Goal: Task Accomplishment & Management: Use online tool/utility

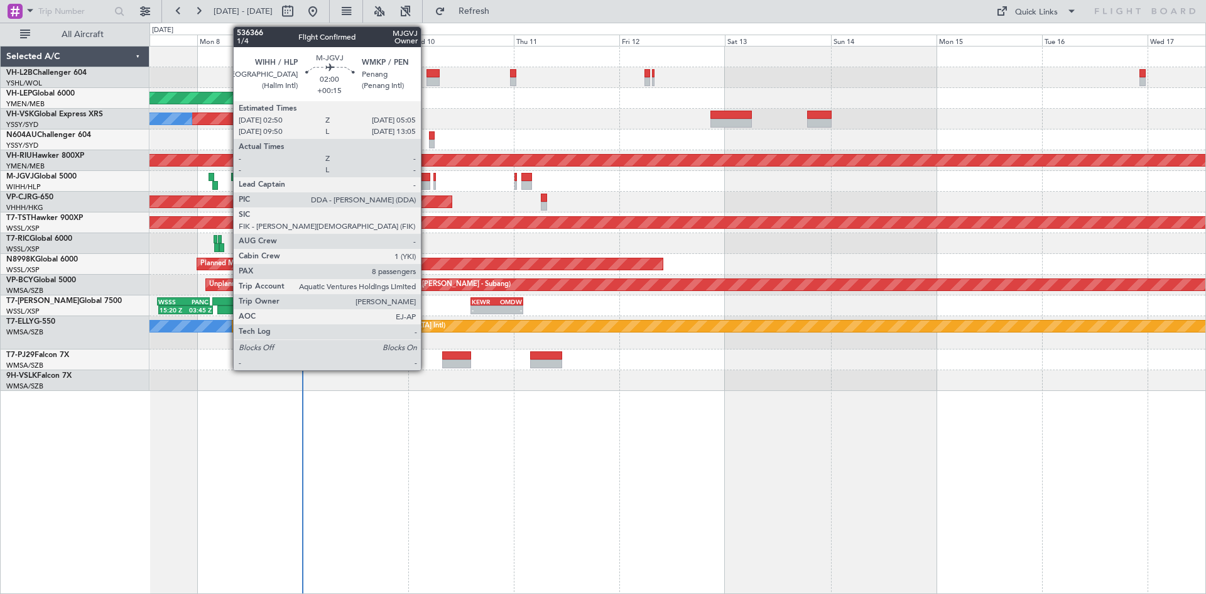
click at [426, 180] on div at bounding box center [425, 177] width 10 height 9
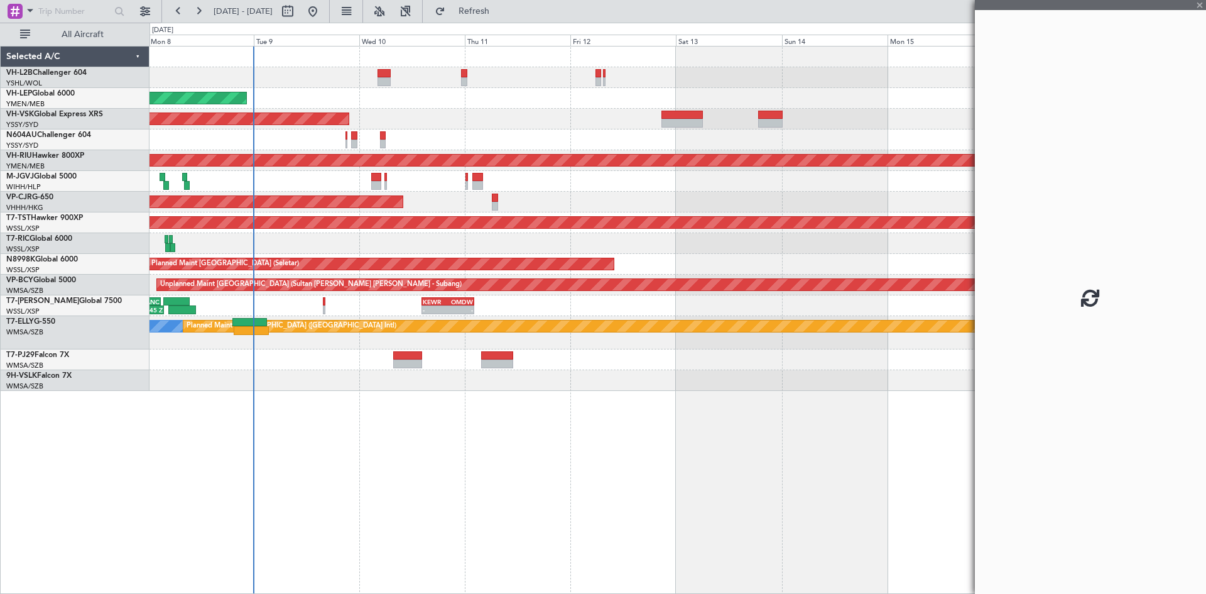
click at [648, 198] on div "Unplanned Maint Wichita (Wichita Mid-continent) Unplanned Maint Sydney ([PERSON…" at bounding box center [677, 218] width 1056 height 344
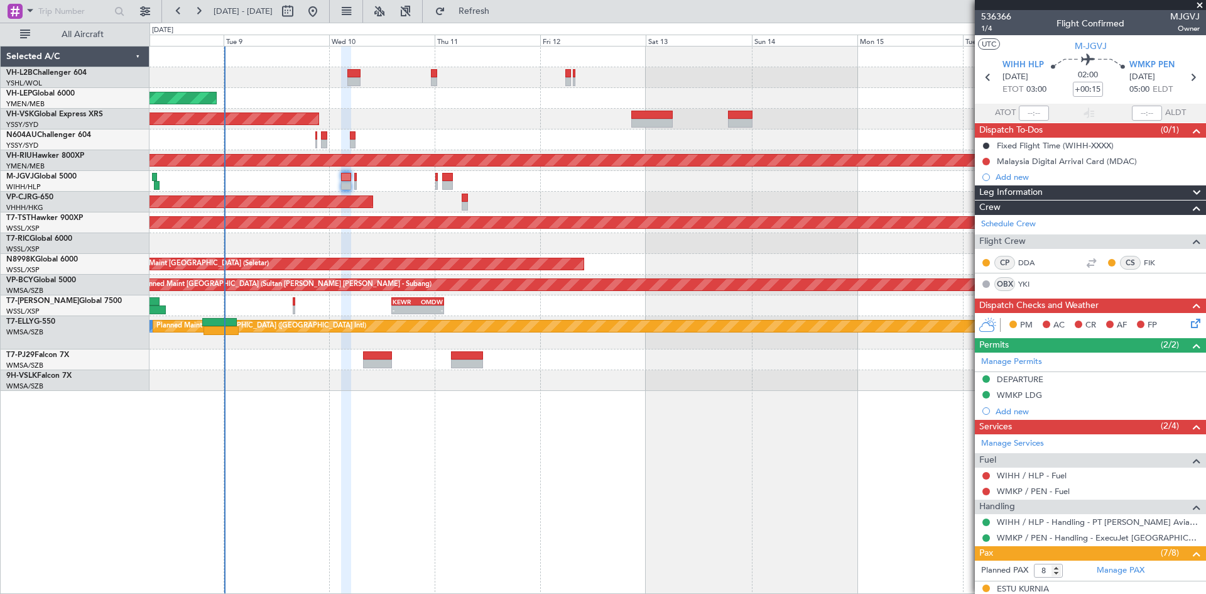
click at [534, 202] on div "Unplanned Maint Wichita (Wichita Mid-continent) Unplanned Maint Sydney ([PERSON…" at bounding box center [677, 218] width 1056 height 344
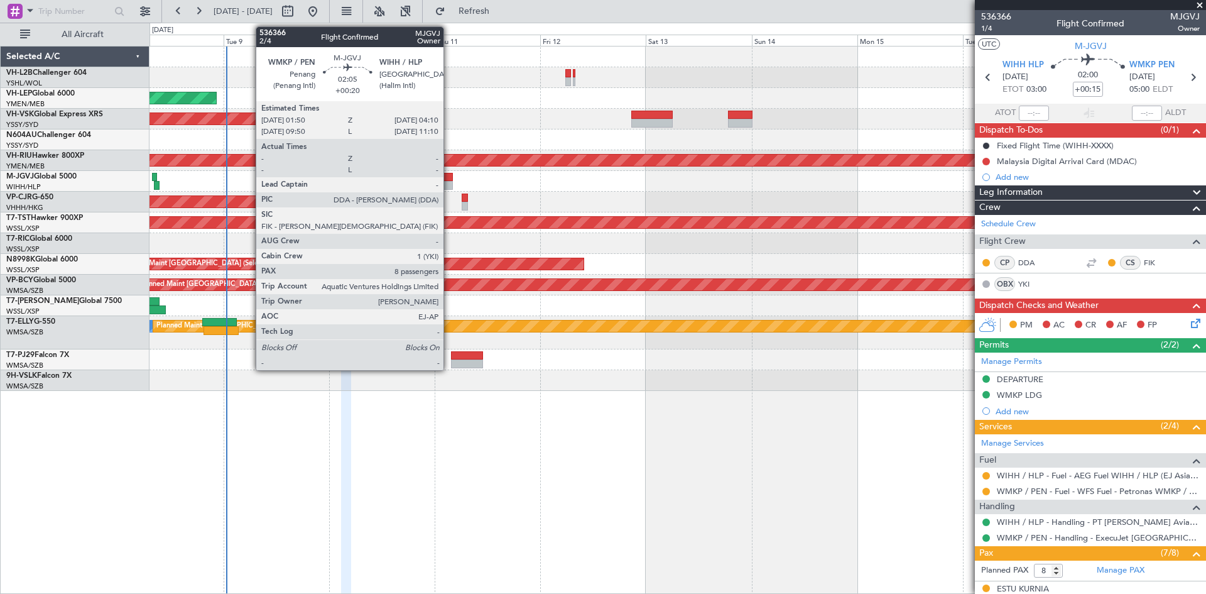
click at [449, 187] on div at bounding box center [447, 185] width 11 height 9
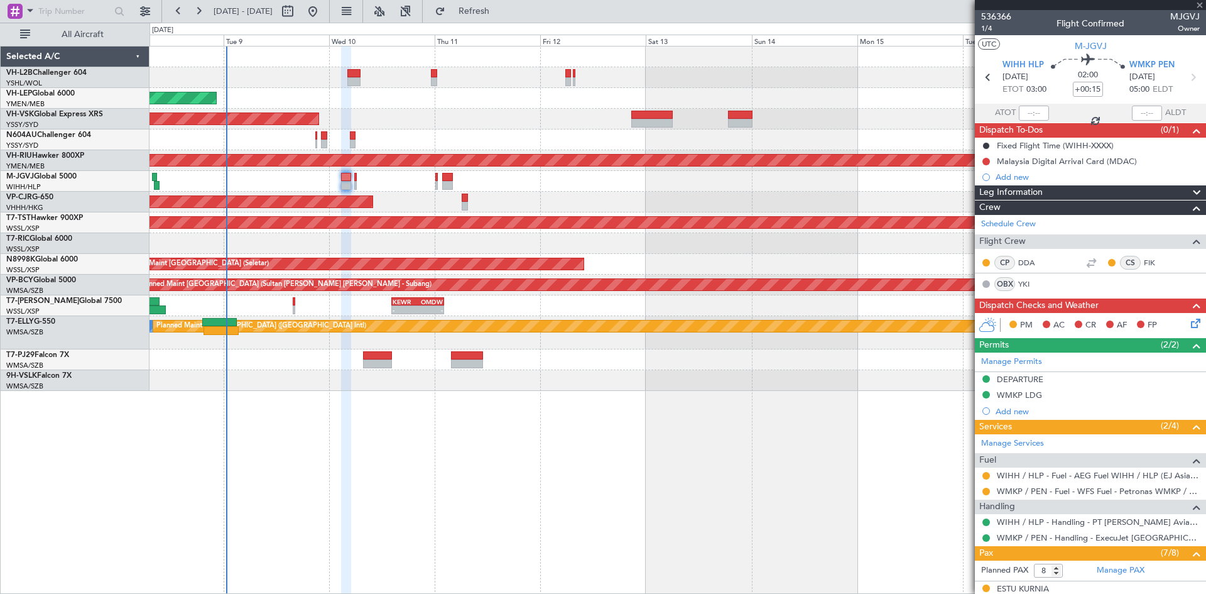
click at [437, 187] on div at bounding box center [436, 185] width 3 height 9
type input "+00:05"
type input "0"
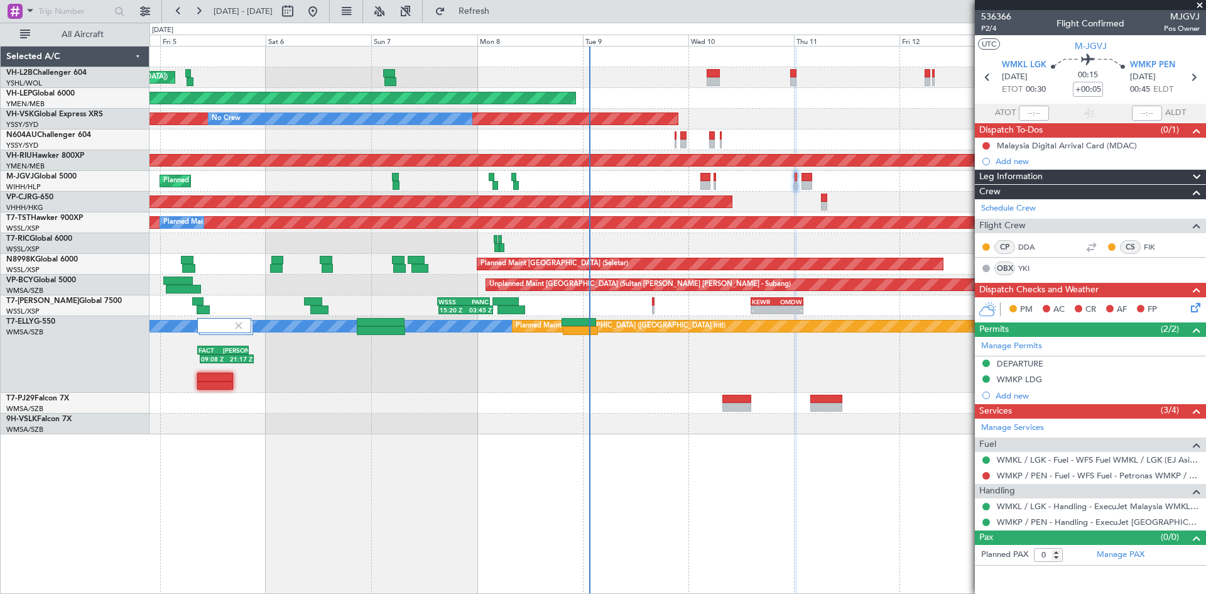
click at [783, 475] on div "Unplanned Maint [GEOGRAPHIC_DATA] ([GEOGRAPHIC_DATA]) Unplanned Maint Wichita (…" at bounding box center [677, 320] width 1056 height 548
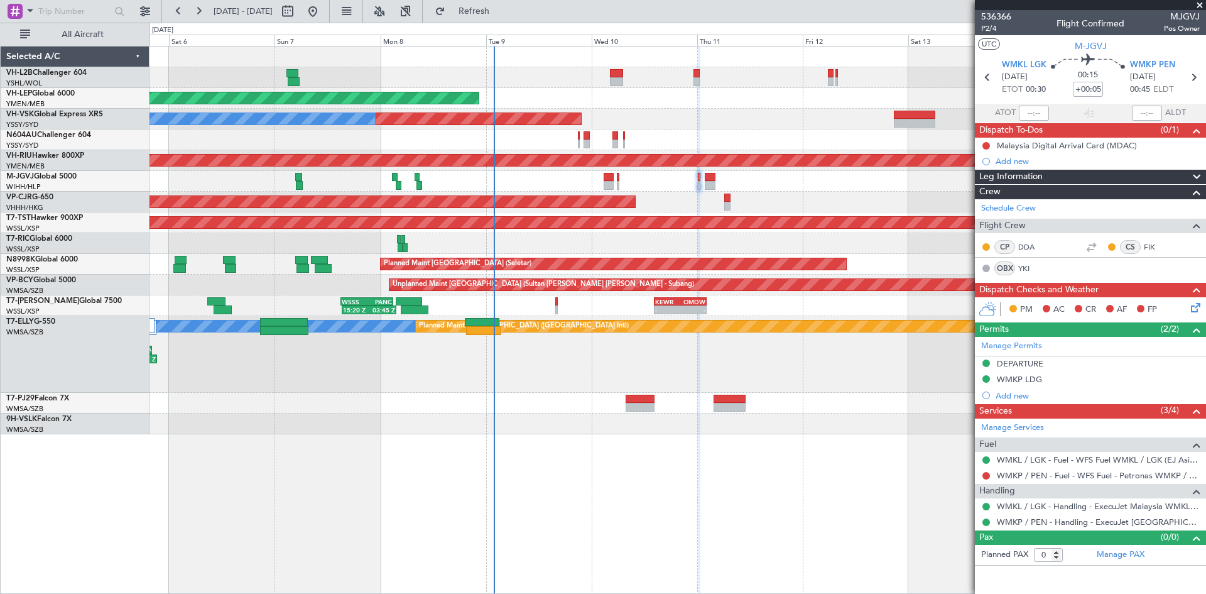
click at [704, 401] on div "Unplanned Maint [GEOGRAPHIC_DATA] ([GEOGRAPHIC_DATA]) Unplanned Maint Wichita (…" at bounding box center [677, 240] width 1056 height 388
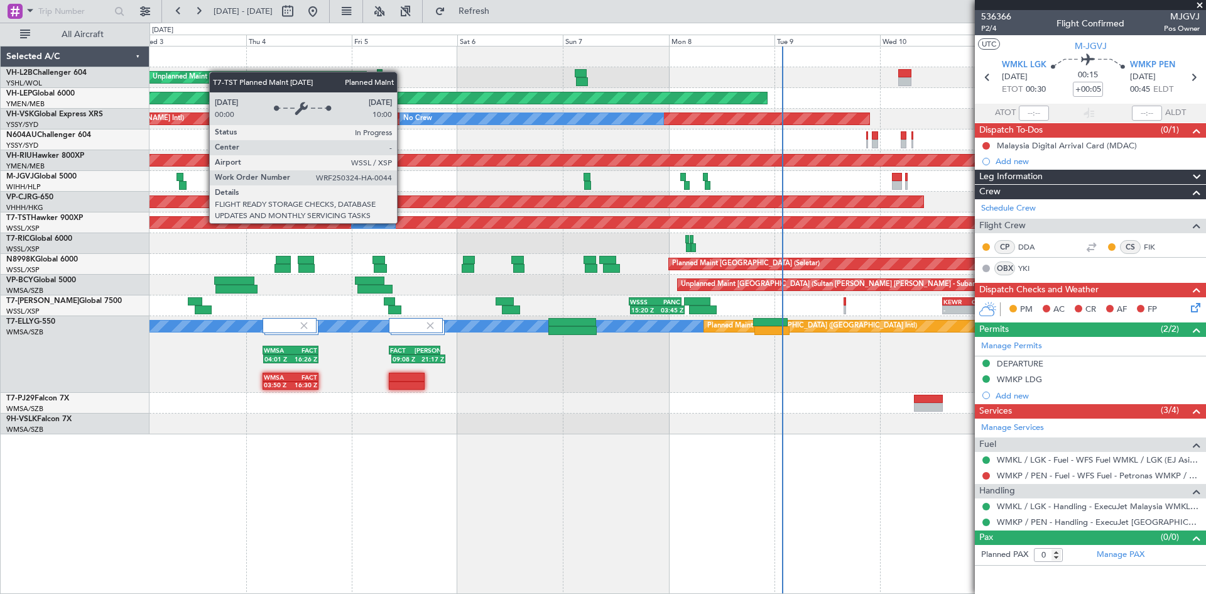
click at [700, 227] on div "Planned Maint [GEOGRAPHIC_DATA] (Seletar)" at bounding box center [677, 222] width 3167 height 11
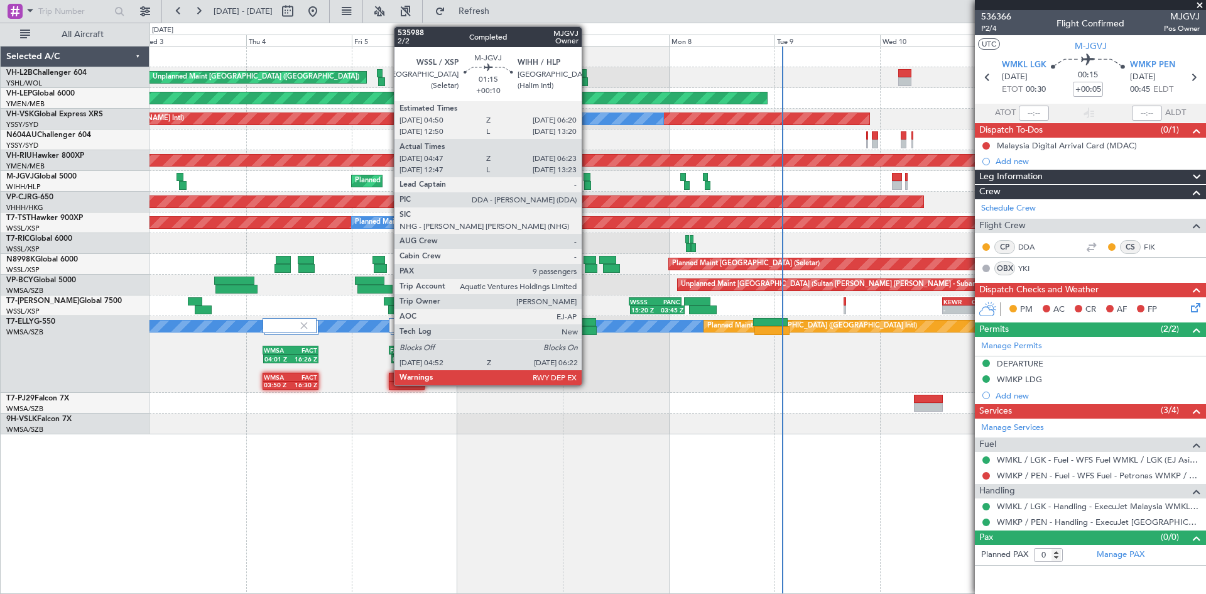
click at [587, 188] on div at bounding box center [587, 185] width 7 height 9
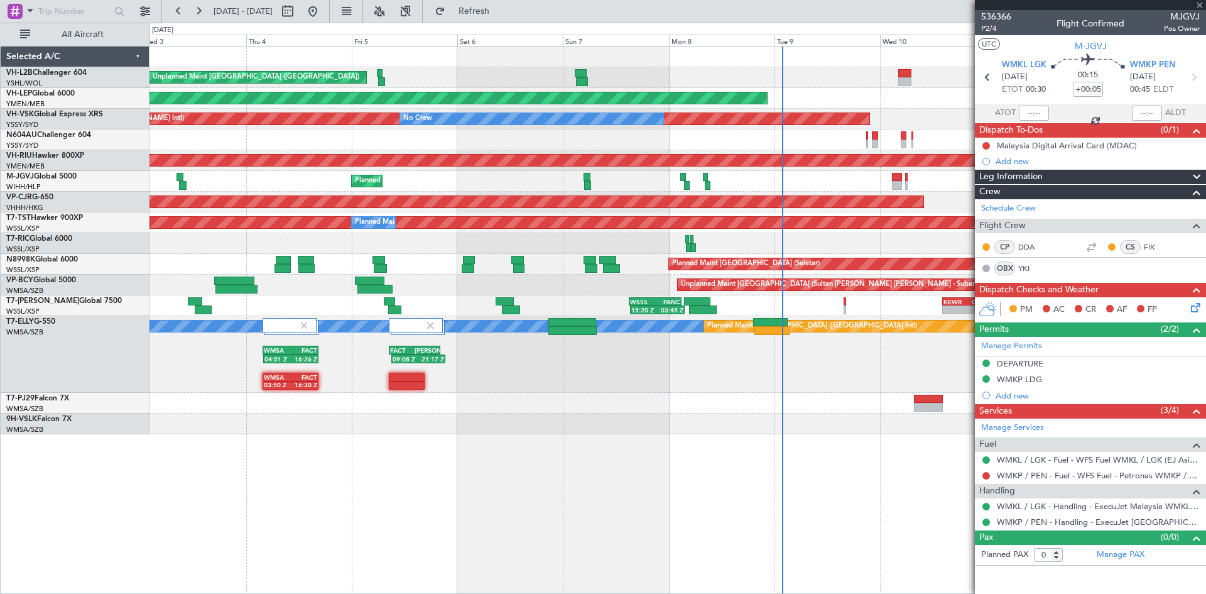
type input "+00:10"
type input "04:57"
type input "06:18"
type input "9"
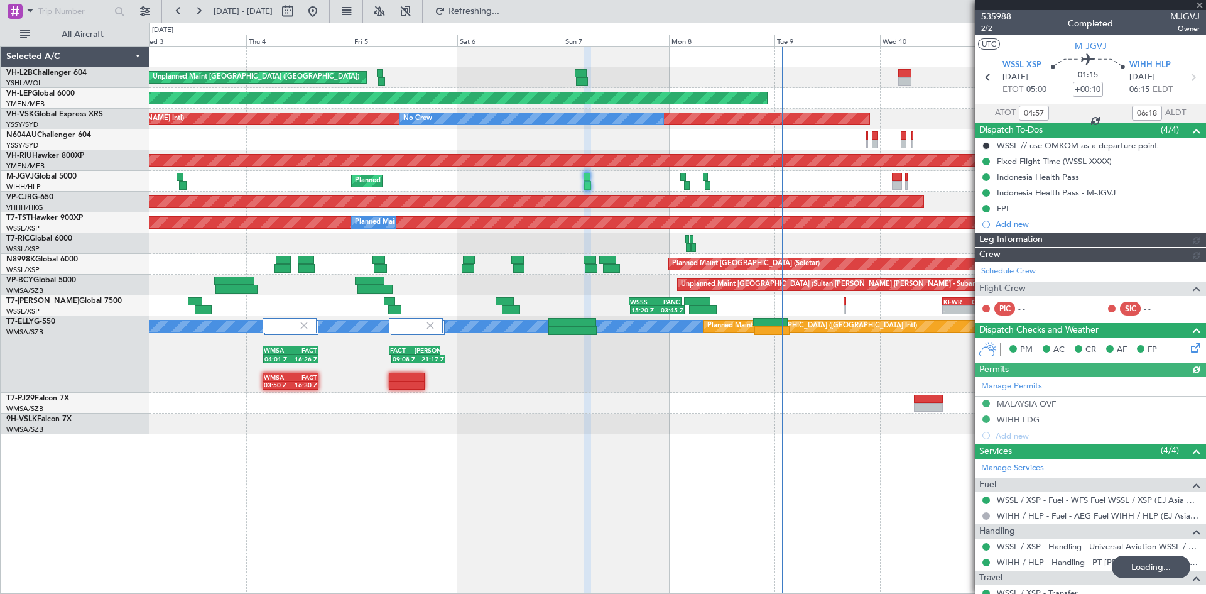
type input "[PERSON_NAME] (HHAFI)"
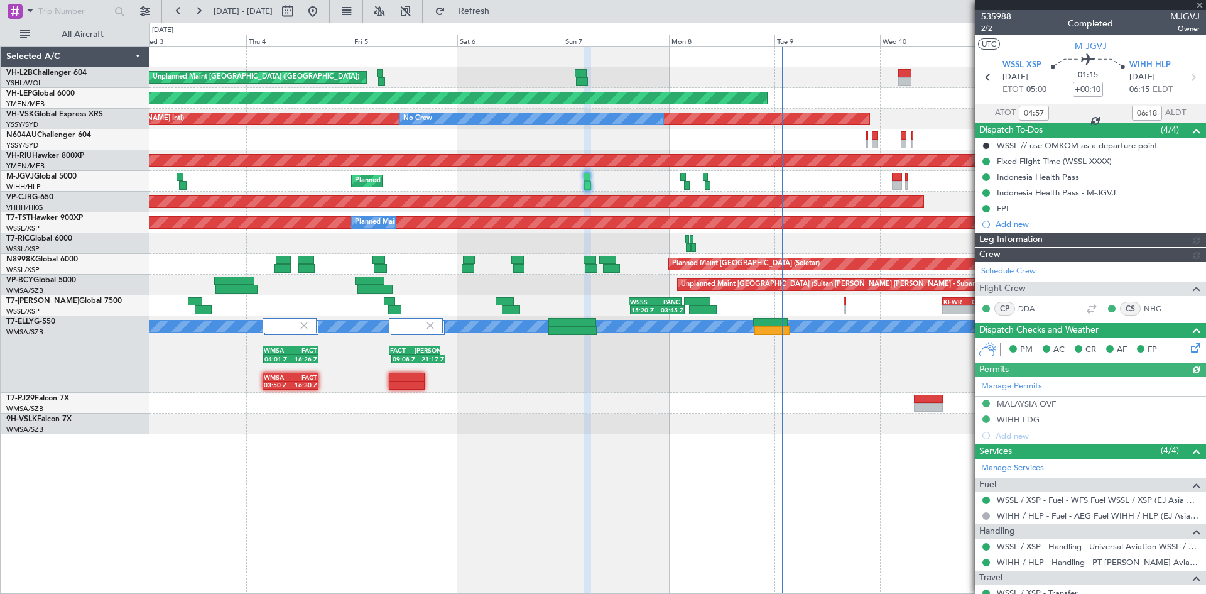
type input "[PERSON_NAME] (HHAFI)"
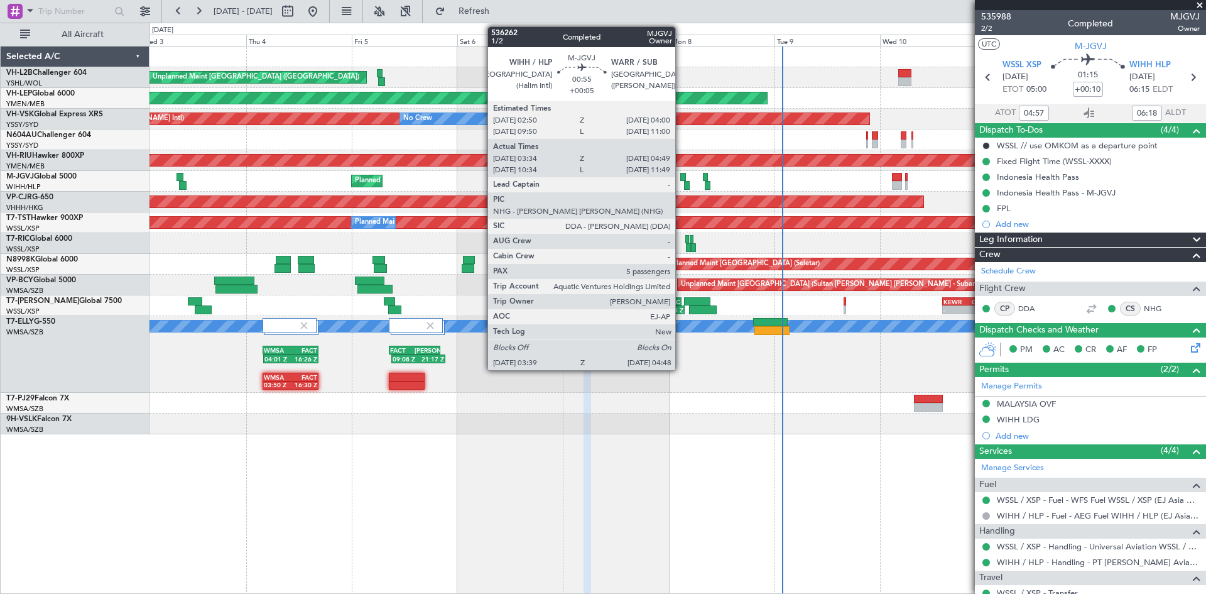
click at [681, 179] on div at bounding box center [683, 177] width 6 height 9
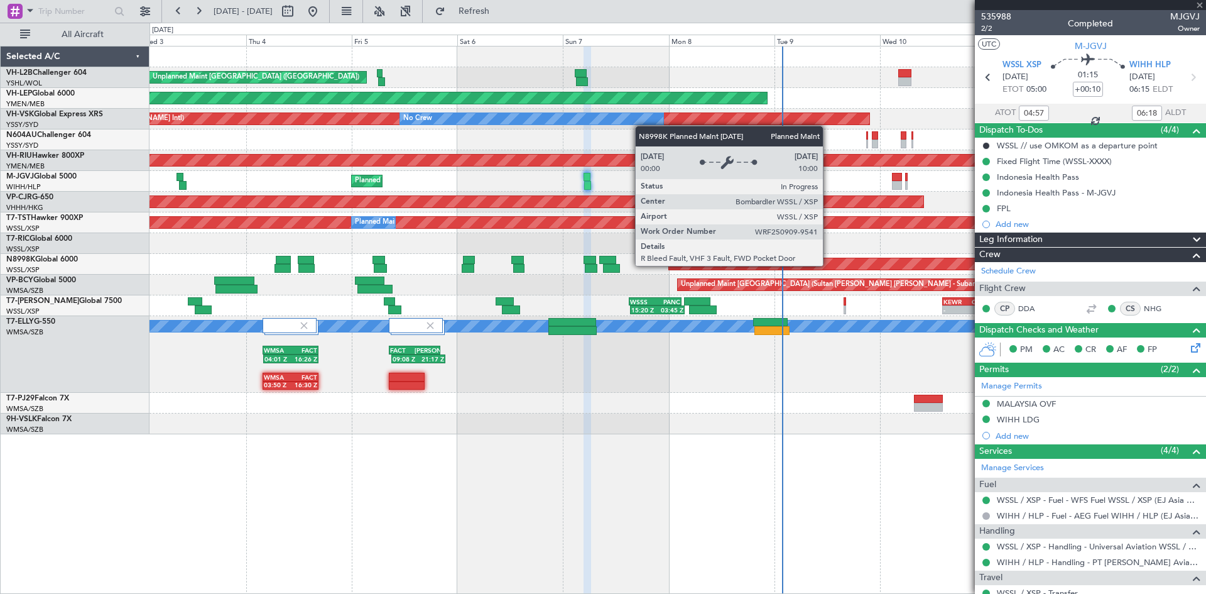
type input "+00:05"
type input "03:44"
type input "04:44"
type input "5"
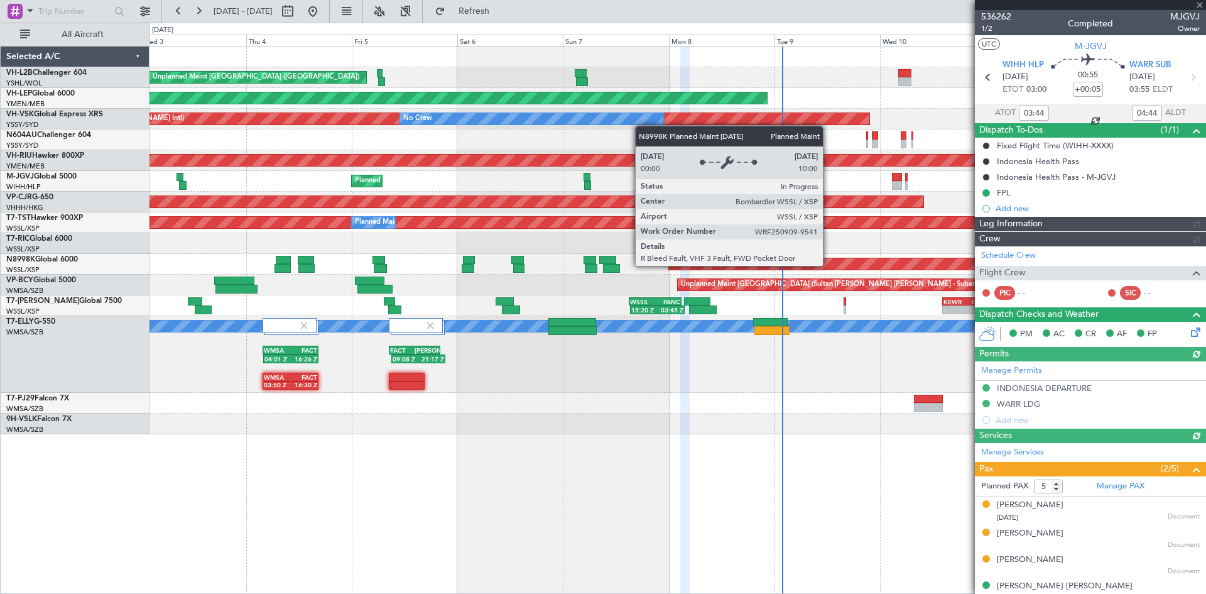
type input "[PERSON_NAME] (HHAFI)"
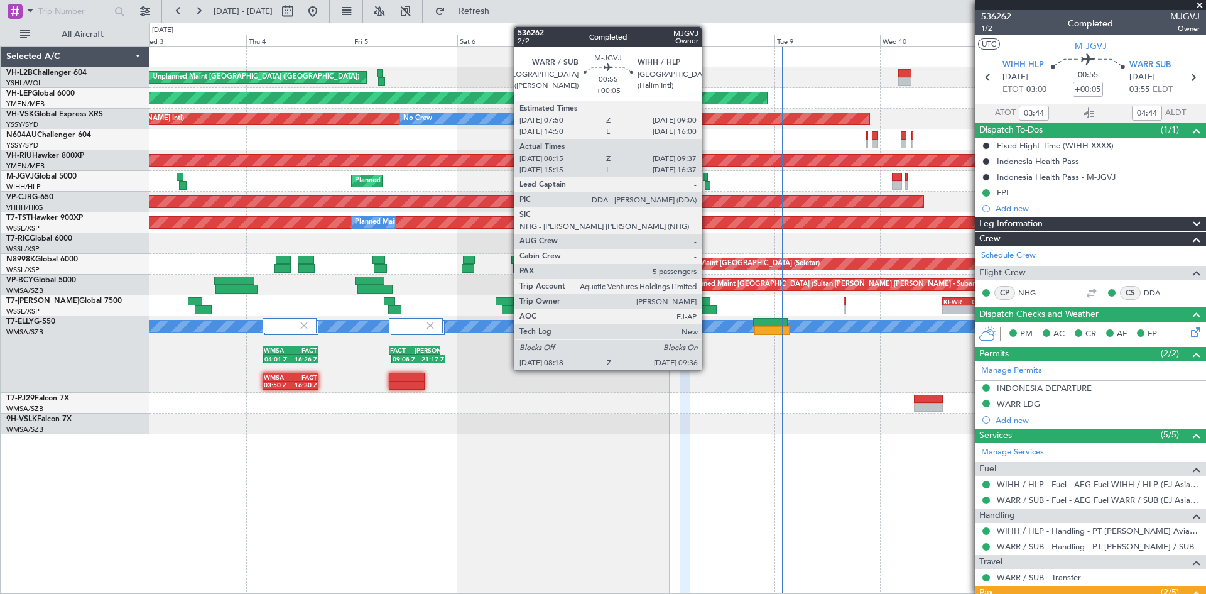
click at [707, 185] on div at bounding box center [708, 185] width 6 height 9
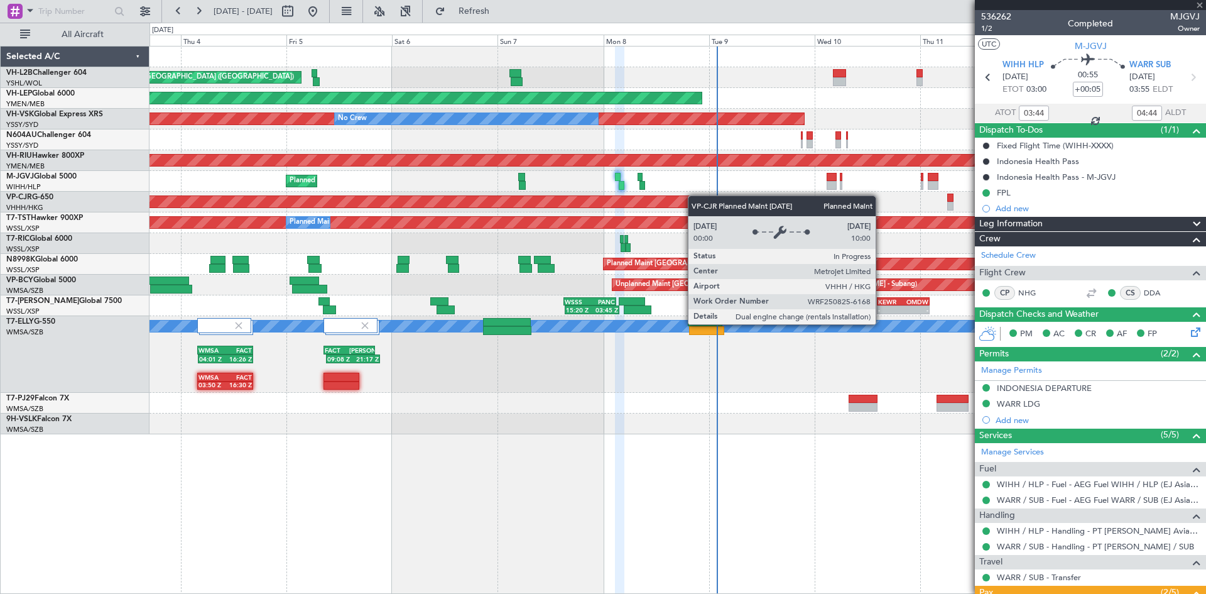
type input "08:25"
type input "09:32"
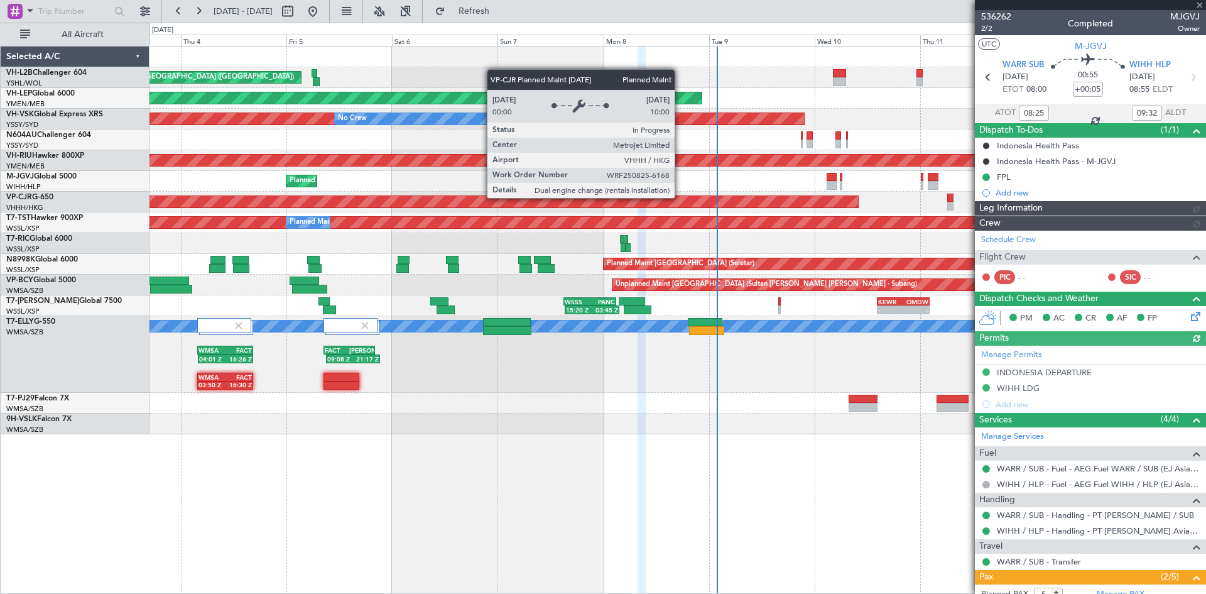
type input "[PERSON_NAME] (HHAFI)"
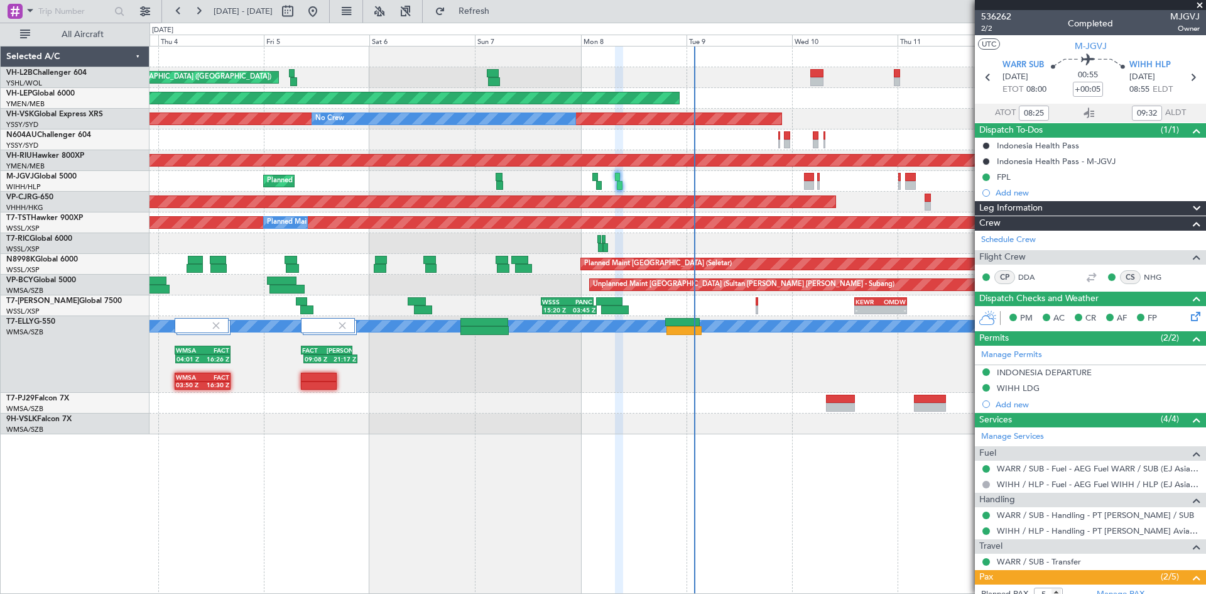
click at [749, 241] on div "Unplanned Maint [GEOGRAPHIC_DATA] ([GEOGRAPHIC_DATA]) Unplanned Maint Wichita (…" at bounding box center [677, 240] width 1056 height 388
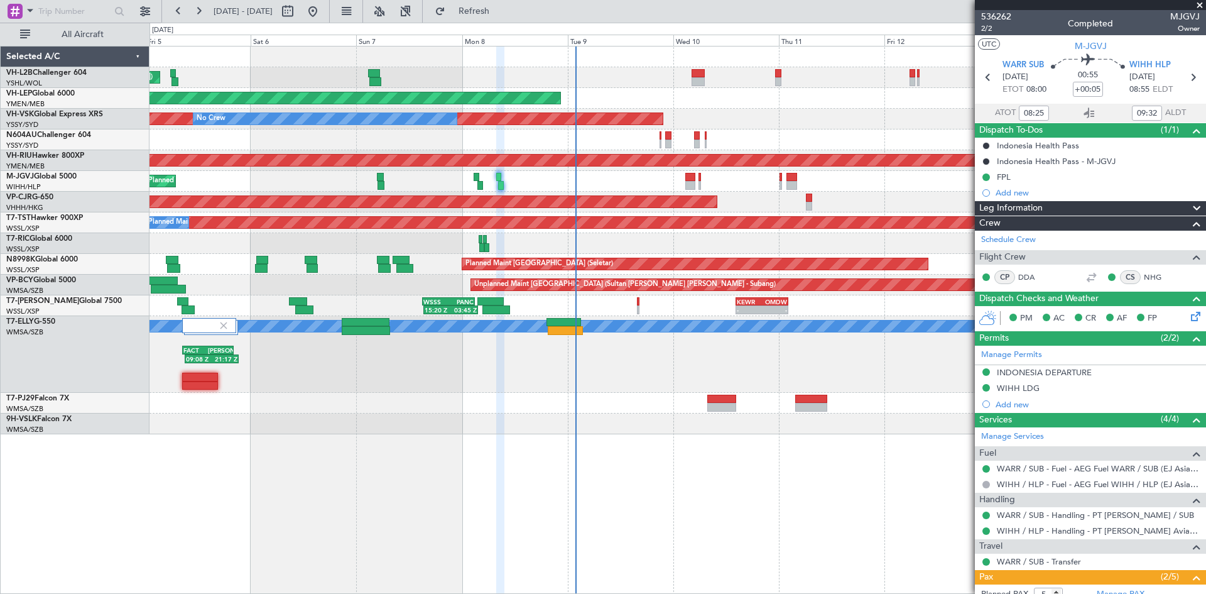
click at [678, 467] on div "Unplanned Maint [GEOGRAPHIC_DATA] ([GEOGRAPHIC_DATA]) Unplanned Maint Wichita (…" at bounding box center [677, 320] width 1056 height 548
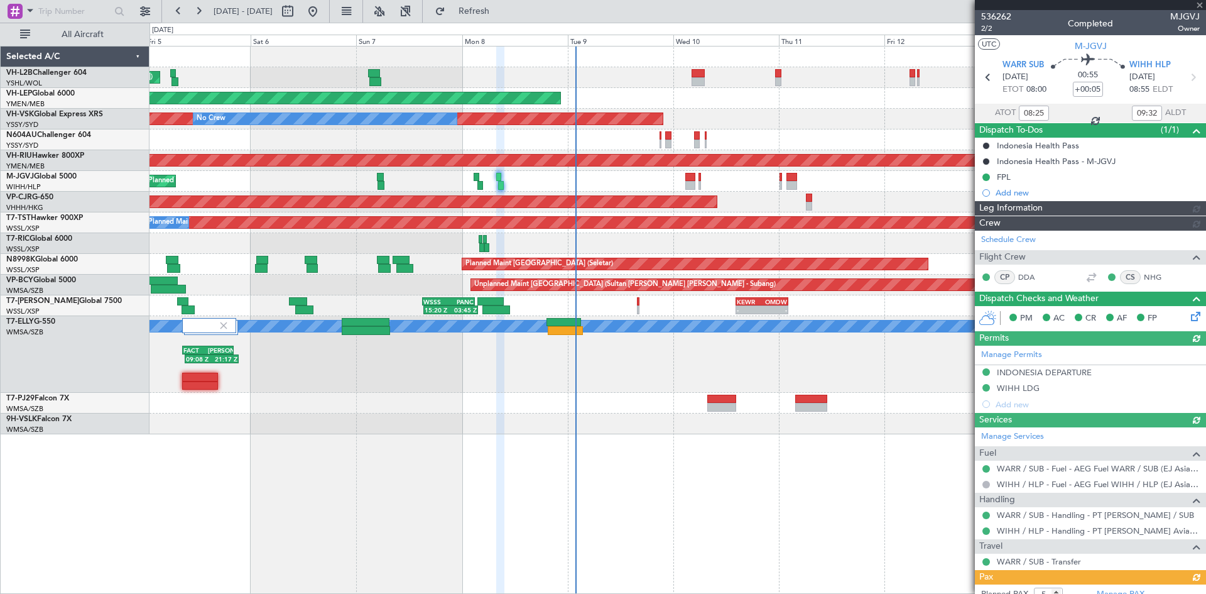
type input "[PERSON_NAME] (HHAFI)"
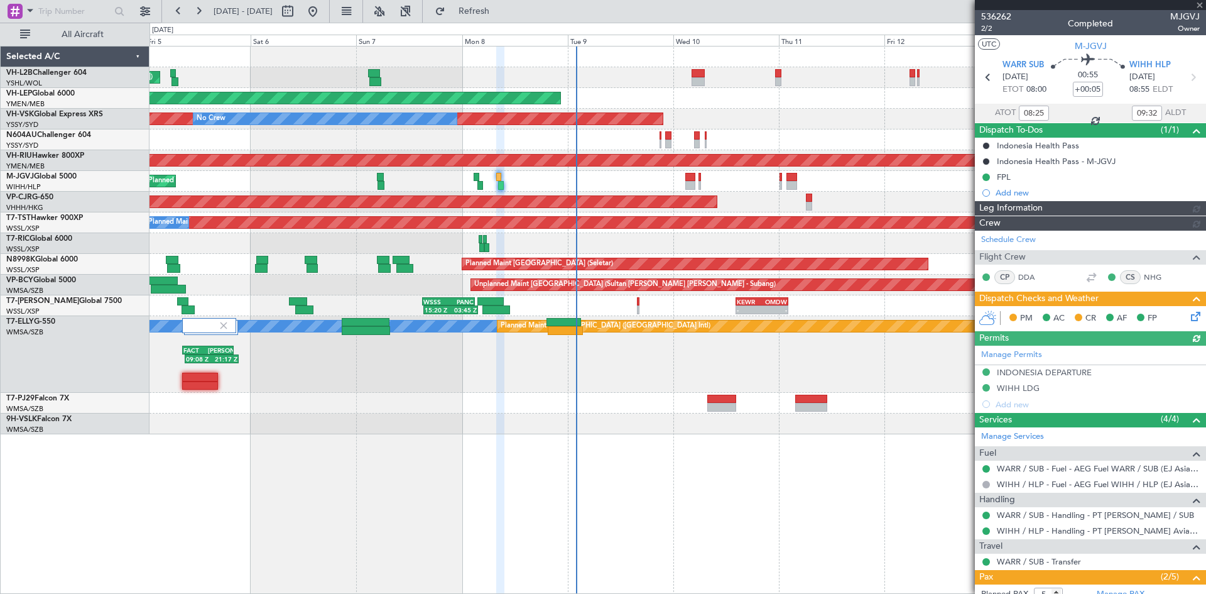
type input "[PERSON_NAME] (HHAFI)"
click at [57, 400] on link "T7-PJ29 Falcon 7X" at bounding box center [37, 398] width 63 height 8
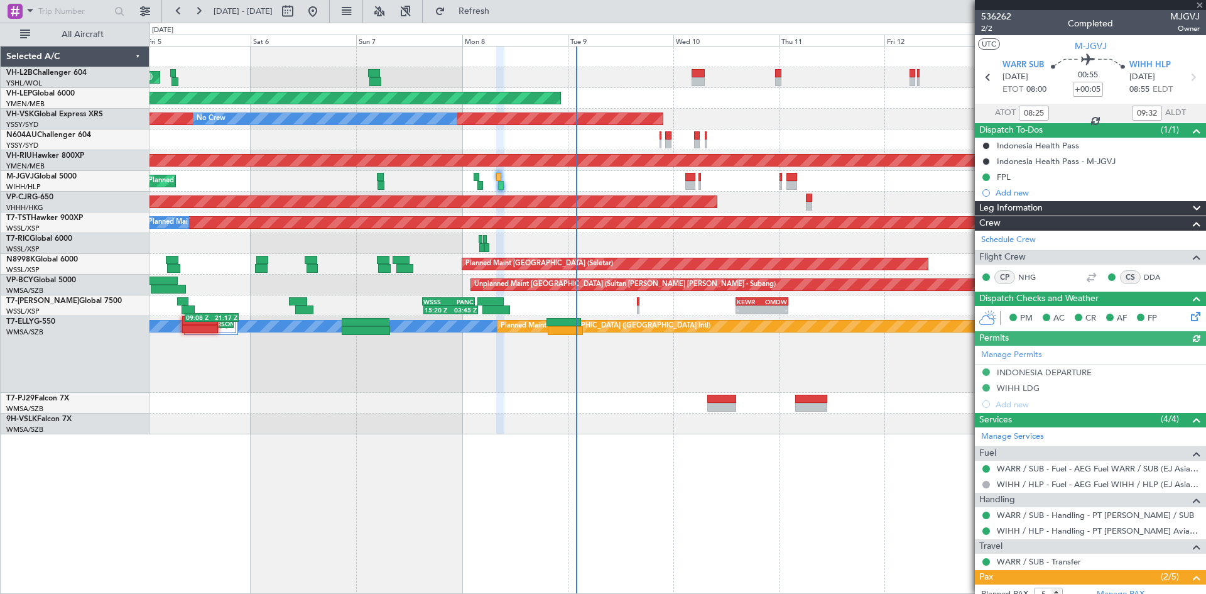
type input "[PERSON_NAME] (HHAFI)"
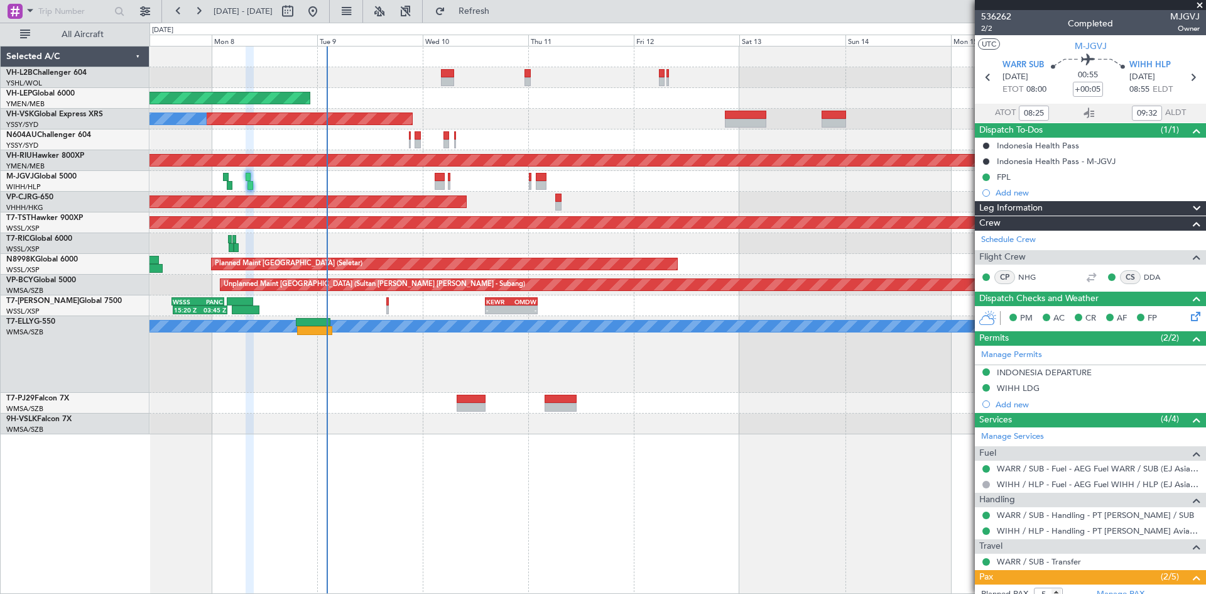
click at [514, 414] on div "Unplanned Maint [GEOGRAPHIC_DATA] ([GEOGRAPHIC_DATA]) Unplanned Maint Wichita (…" at bounding box center [677, 240] width 1056 height 388
click at [436, 181] on div at bounding box center [440, 185] width 10 height 9
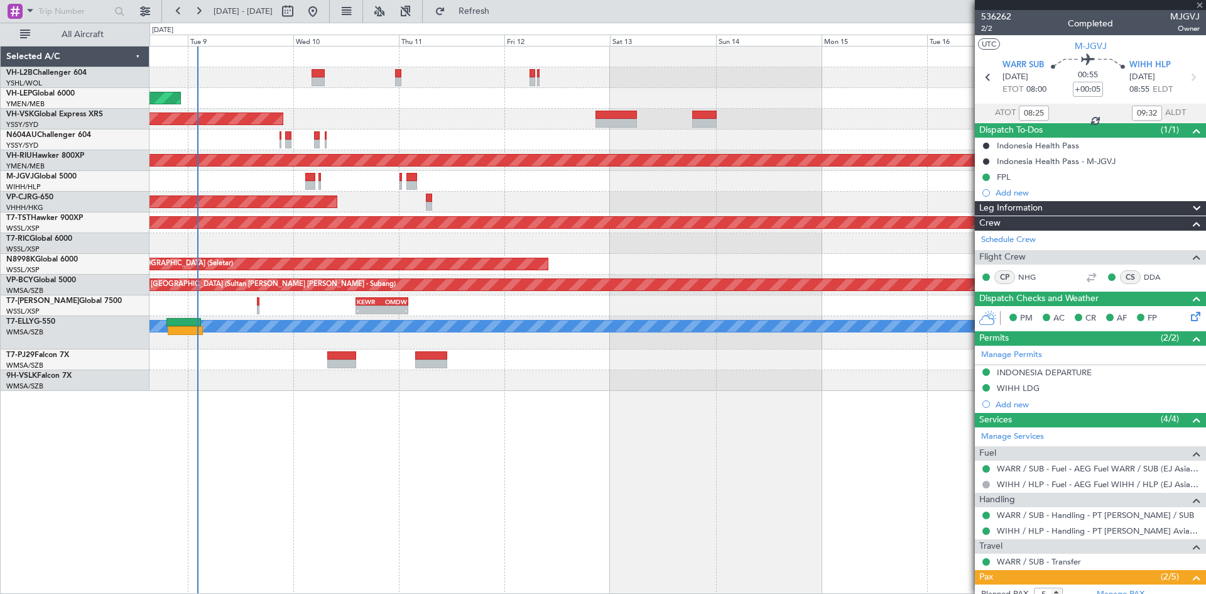
type input "+00:15"
type input "8"
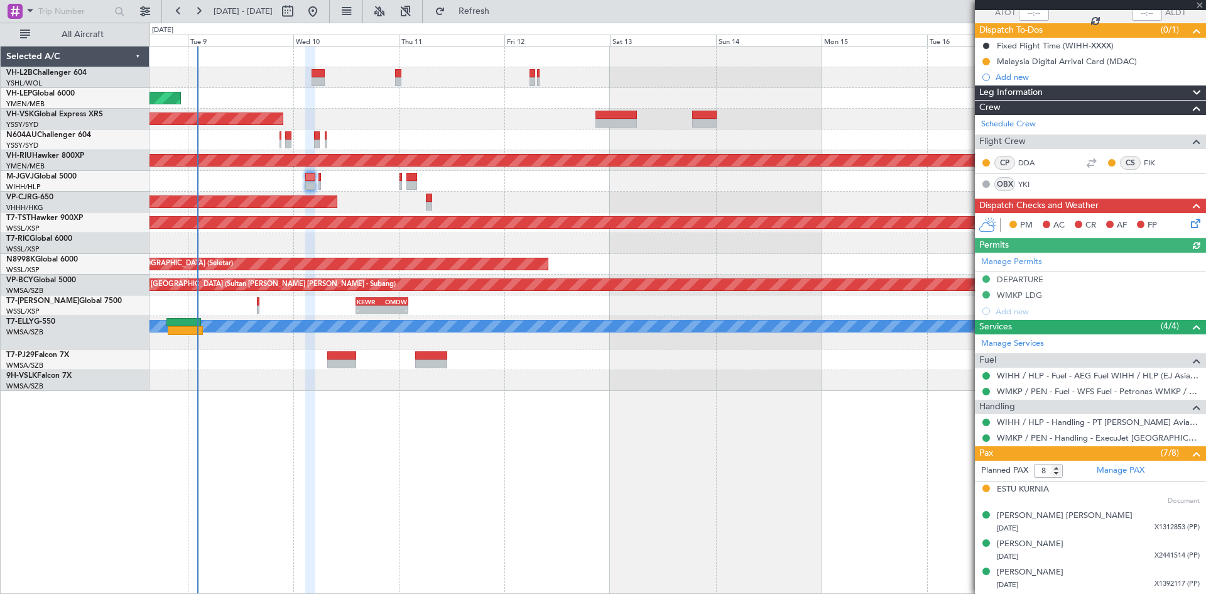
scroll to position [211, 0]
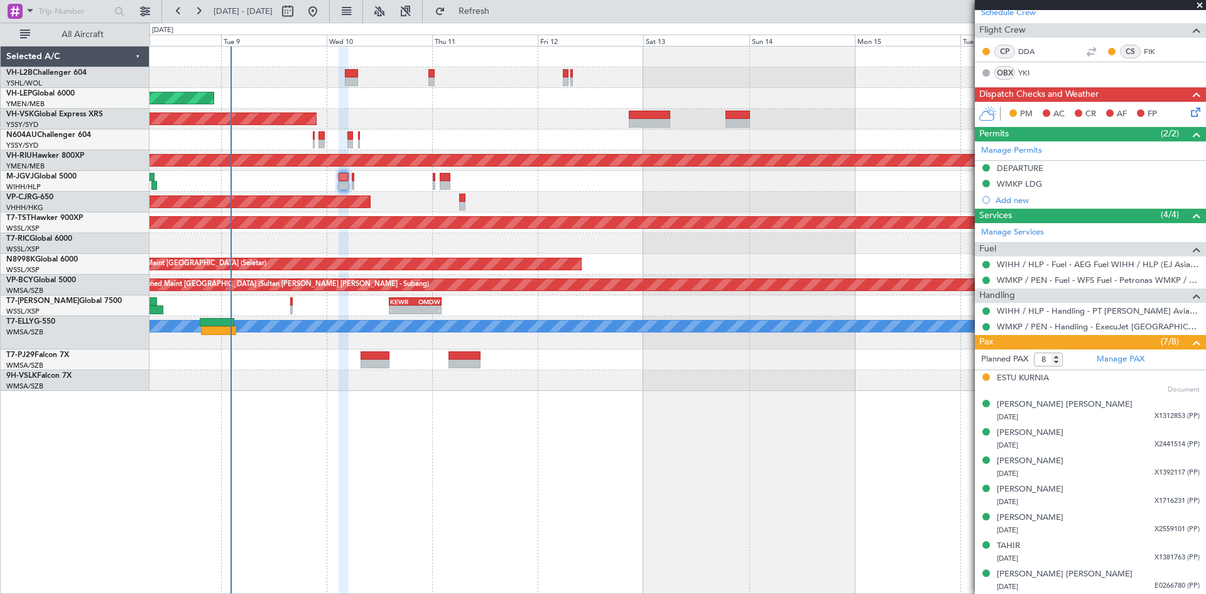
click at [860, 528] on div "Unplanned Maint Wichita (Wichita Mid-continent) Unplanned Maint Sydney ([PERSON…" at bounding box center [677, 320] width 1056 height 548
click at [752, 474] on div "Unplanned Maint Wichita (Wichita Mid-continent) Unplanned Maint Sydney ([PERSON…" at bounding box center [677, 320] width 1056 height 548
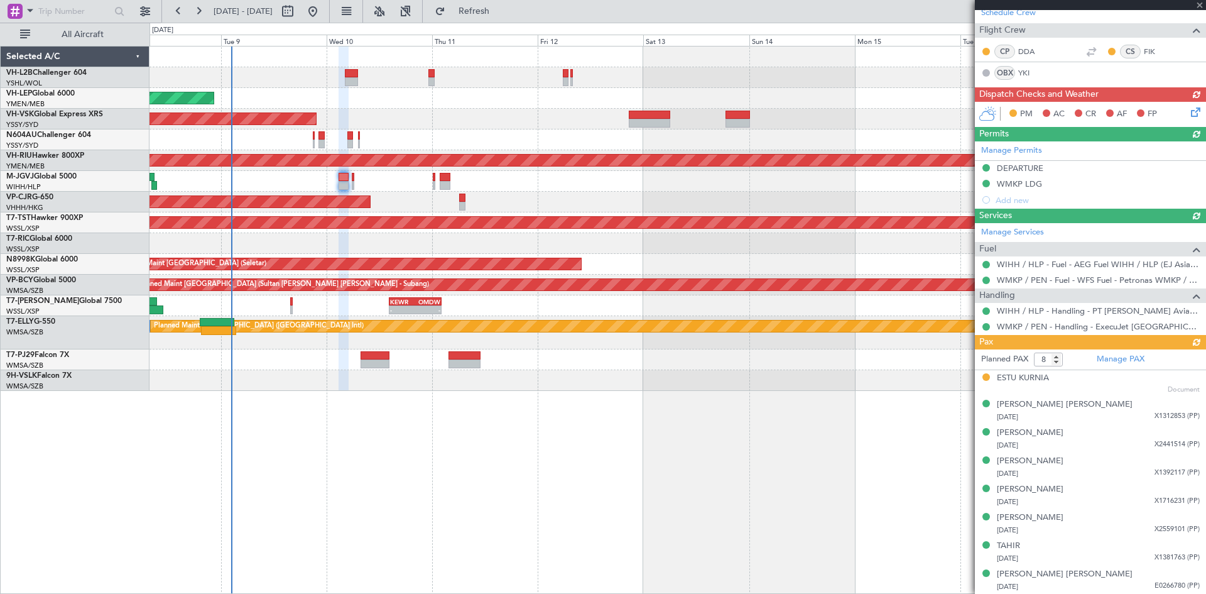
type input "-00:05"
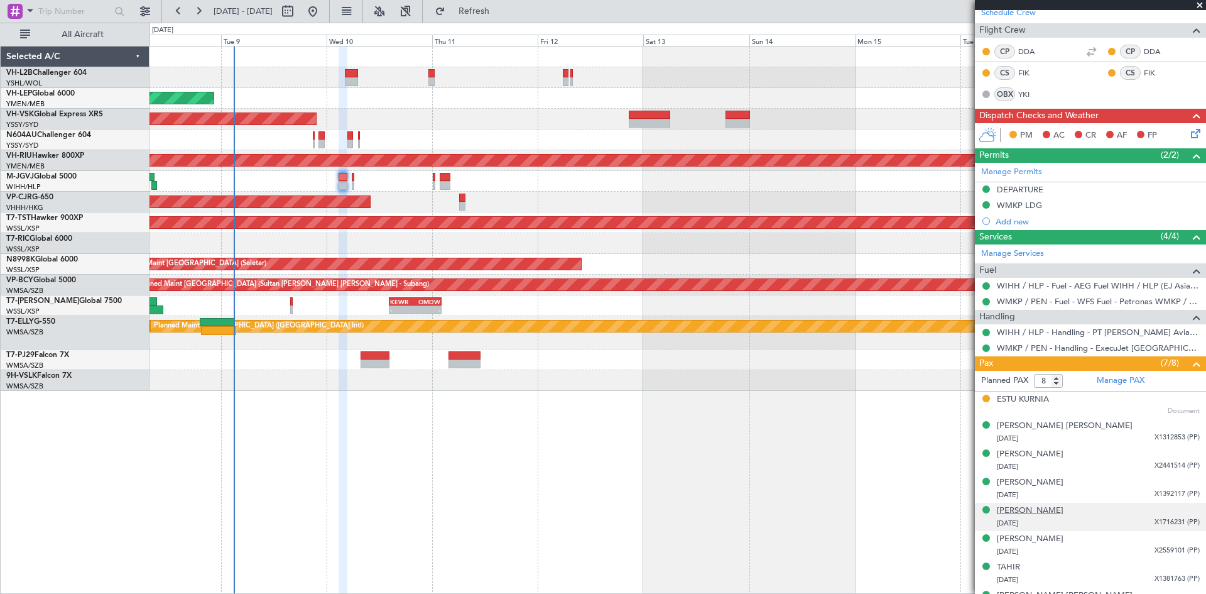
scroll to position [232, 0]
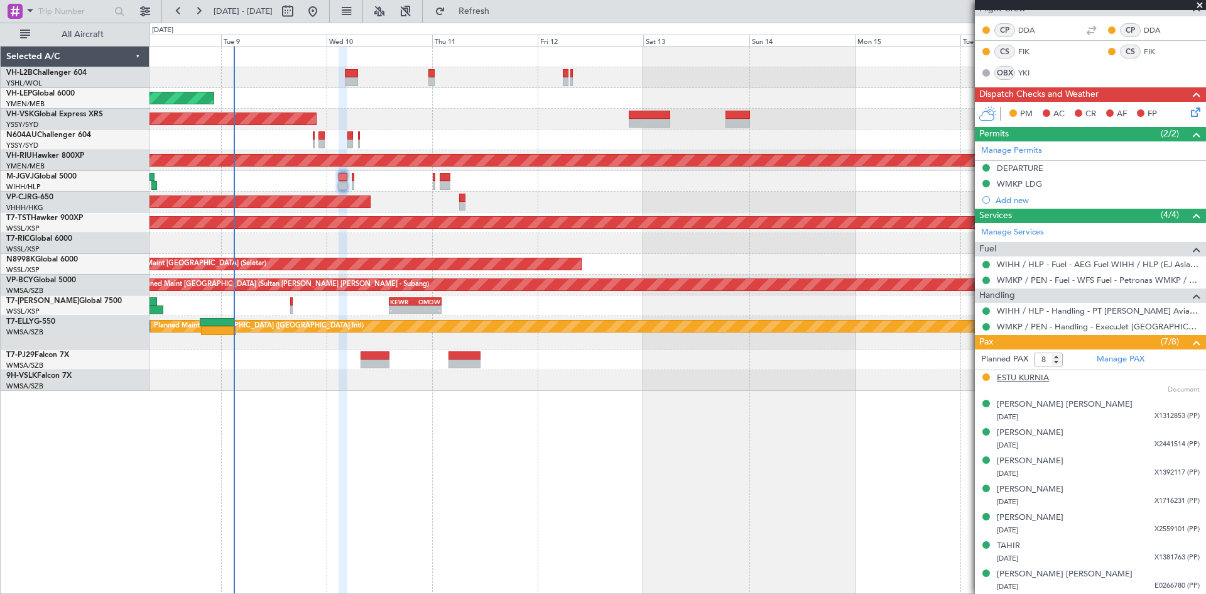
click at [1038, 374] on div "ESTU KURNIA" at bounding box center [1023, 378] width 52 height 13
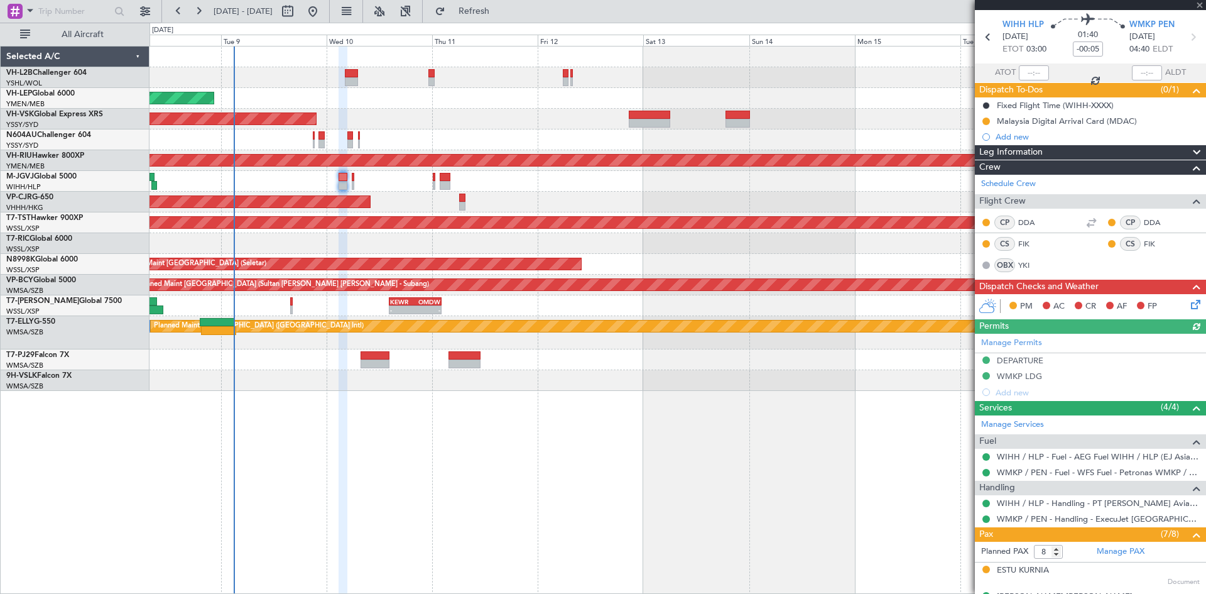
scroll to position [0, 0]
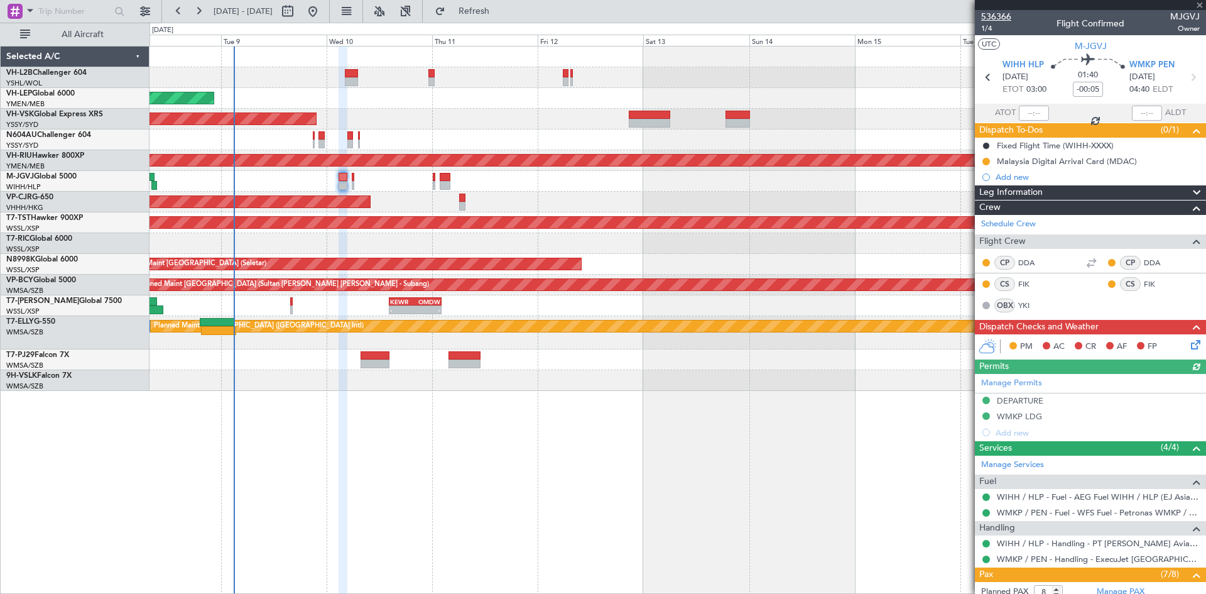
click at [990, 14] on span "536366" at bounding box center [996, 16] width 30 height 13
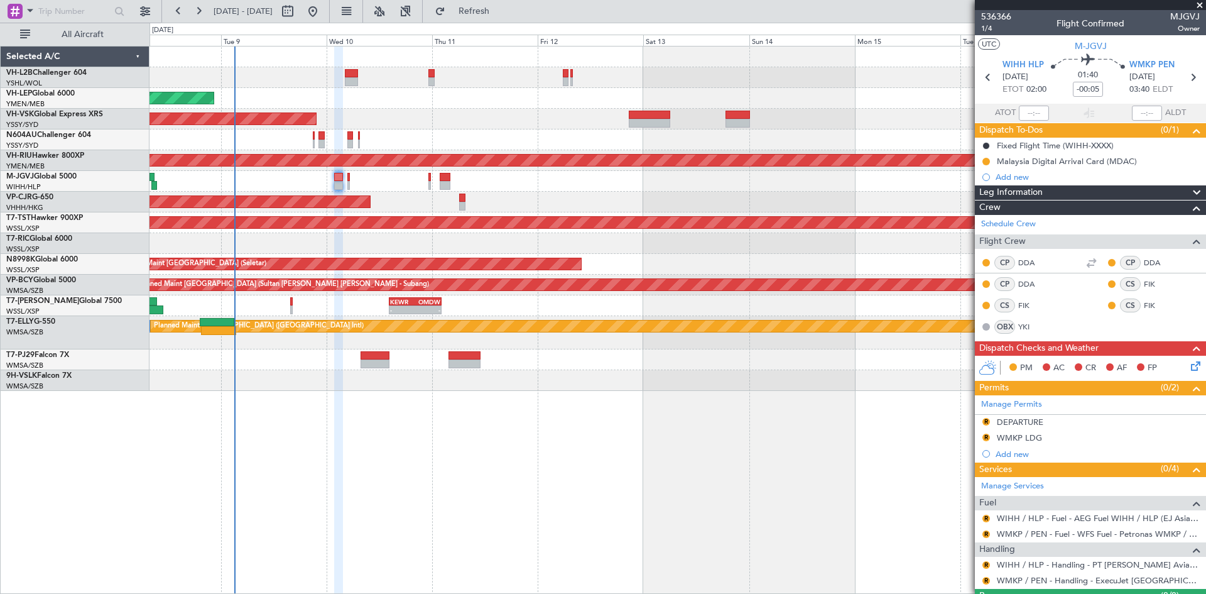
click at [995, 8] on div at bounding box center [1090, 5] width 231 height 10
click at [995, 14] on span "536366" at bounding box center [996, 16] width 30 height 13
type input "9"
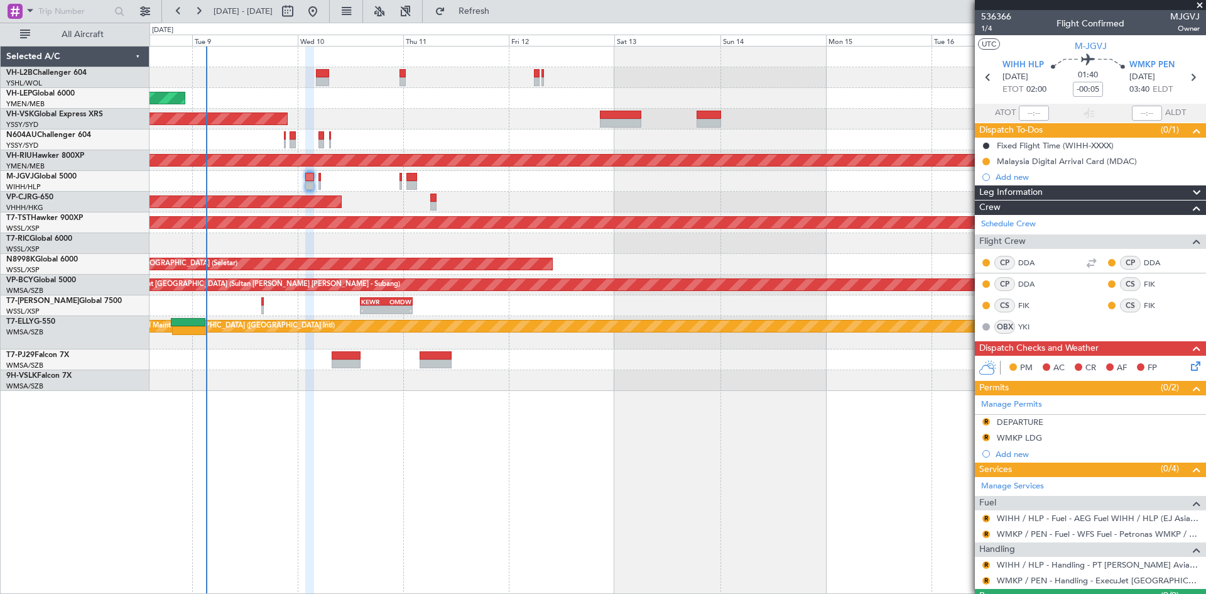
click at [663, 459] on div "Unplanned Maint Wichita (Wichita Mid-continent) Unplanned Maint Sydney ([PERSON…" at bounding box center [677, 320] width 1056 height 548
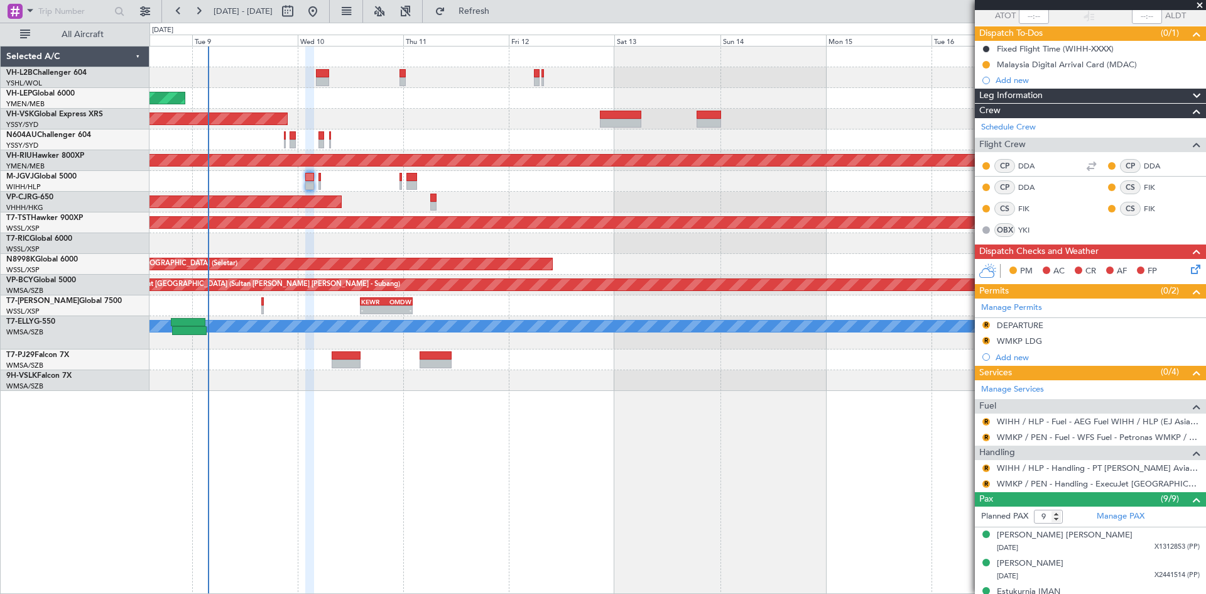
scroll to position [188, 0]
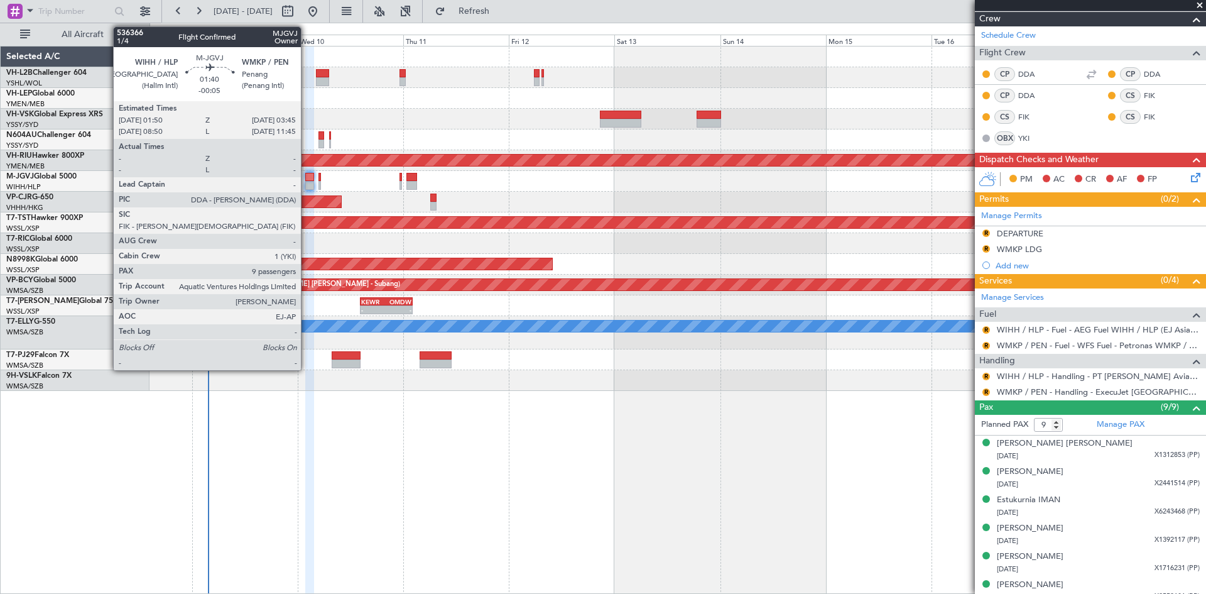
click at [307, 182] on div at bounding box center [309, 185] width 9 height 9
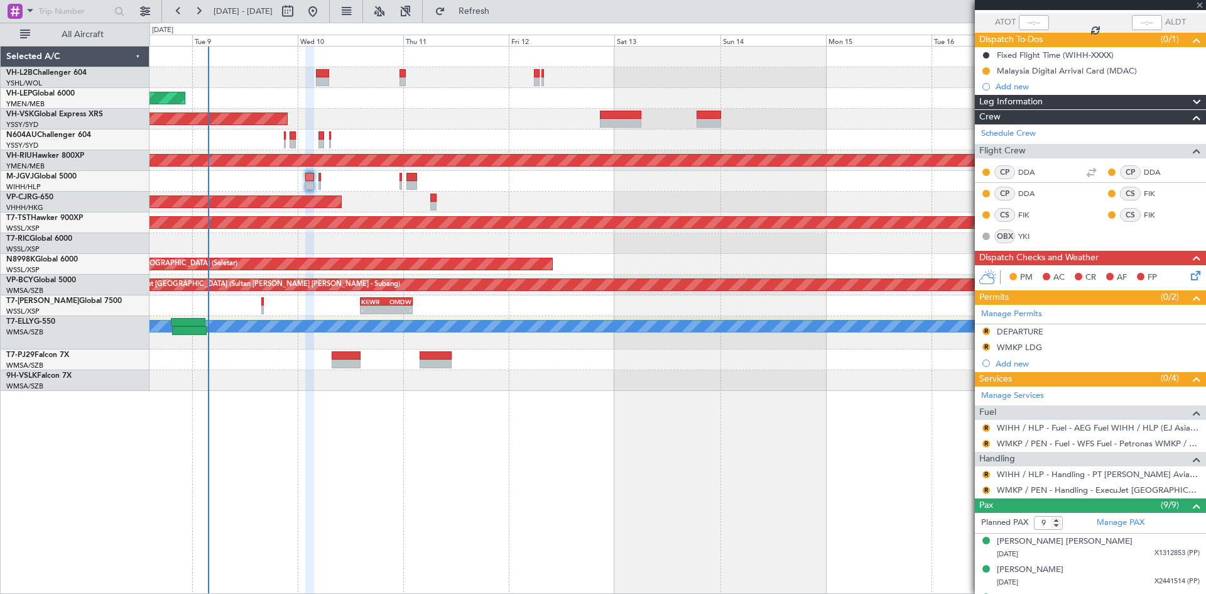
scroll to position [0, 0]
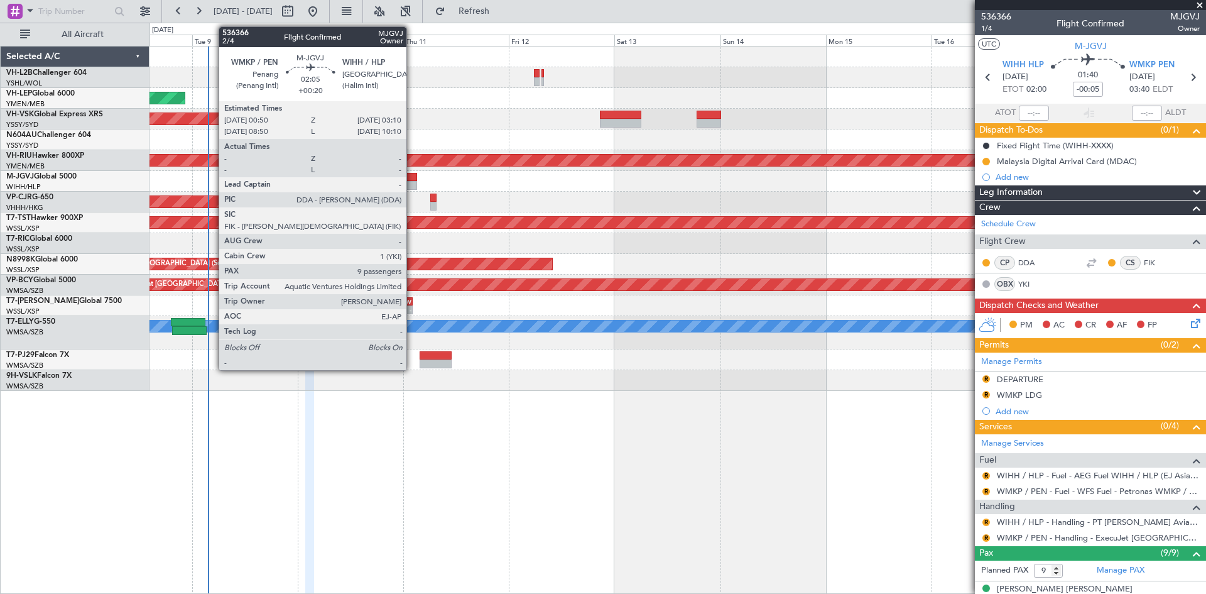
click at [412, 185] on div at bounding box center [411, 185] width 11 height 9
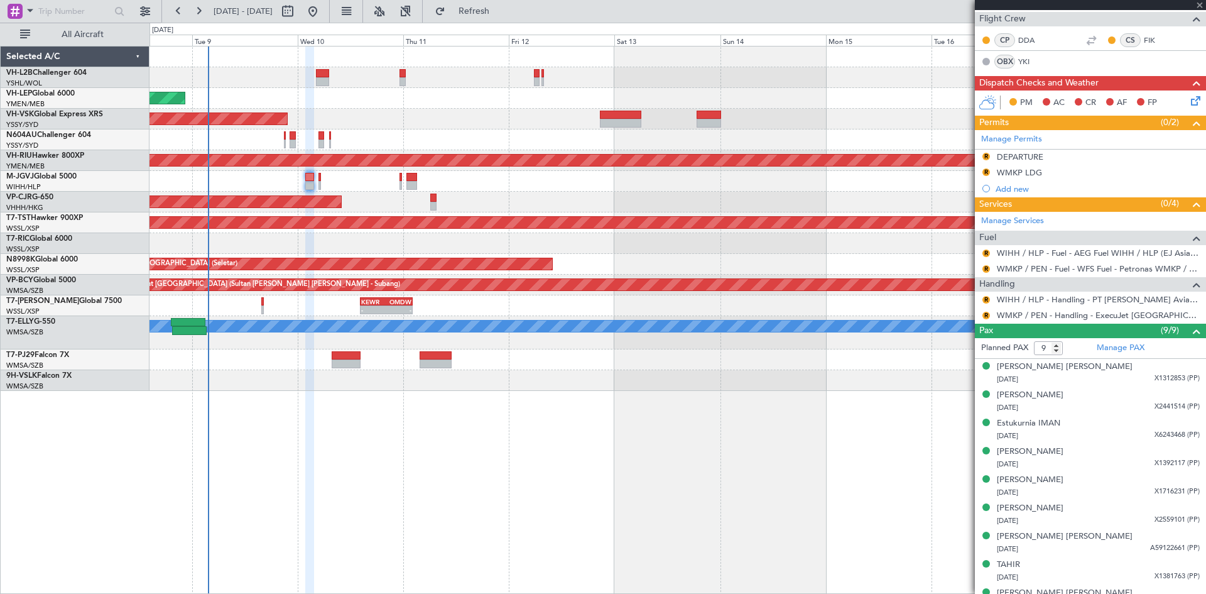
scroll to position [241, 0]
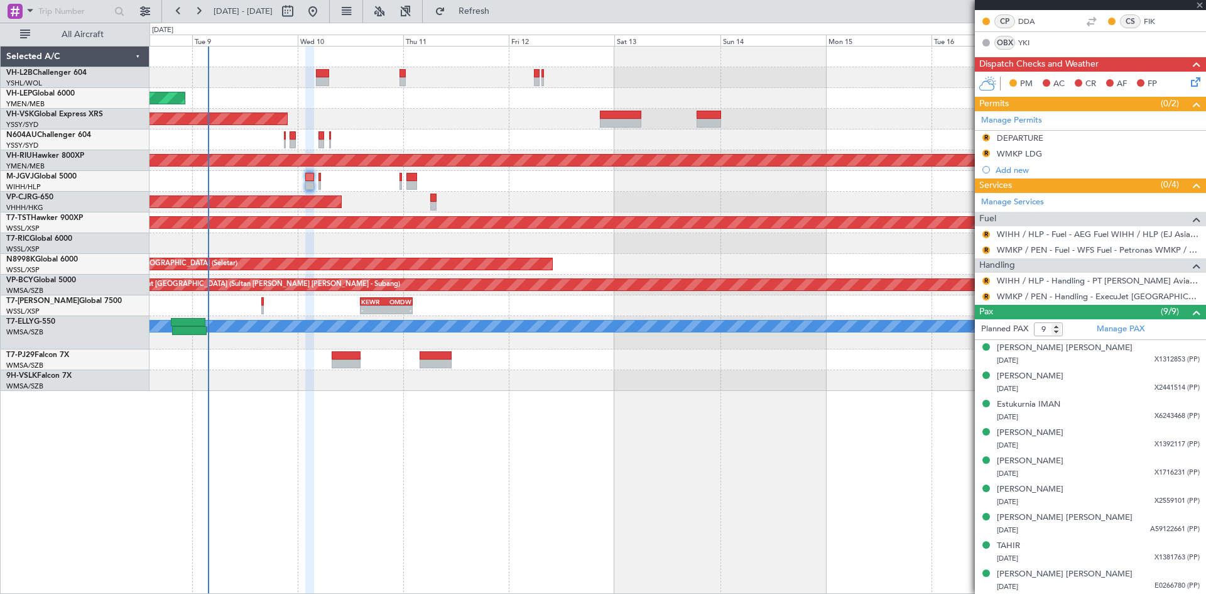
type input "+00:20"
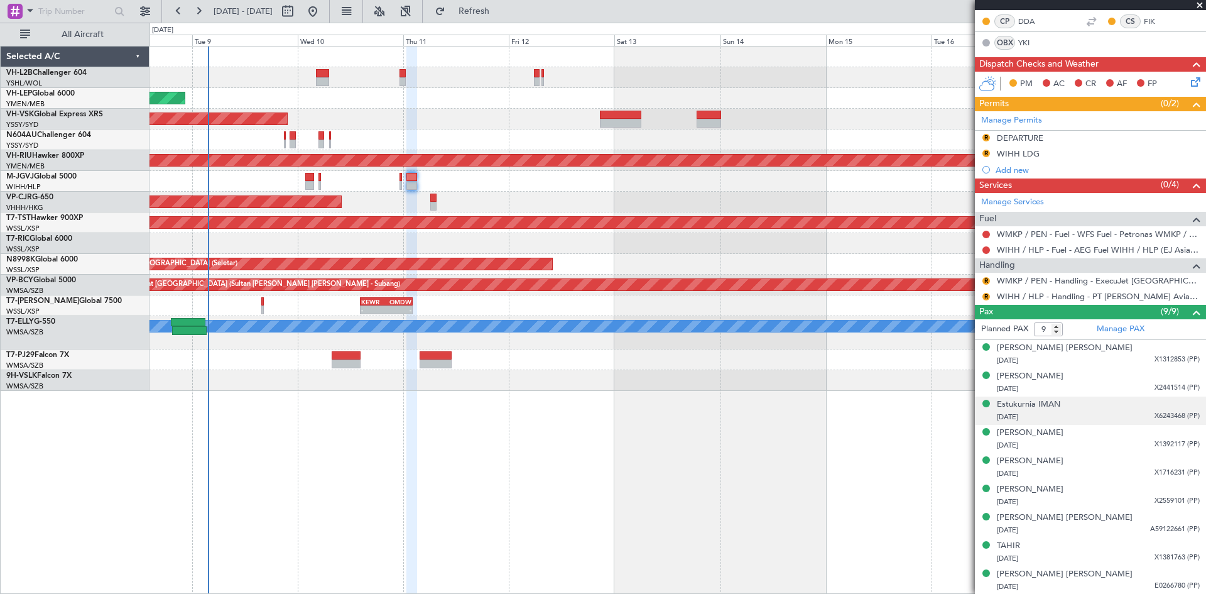
scroll to position [0, 0]
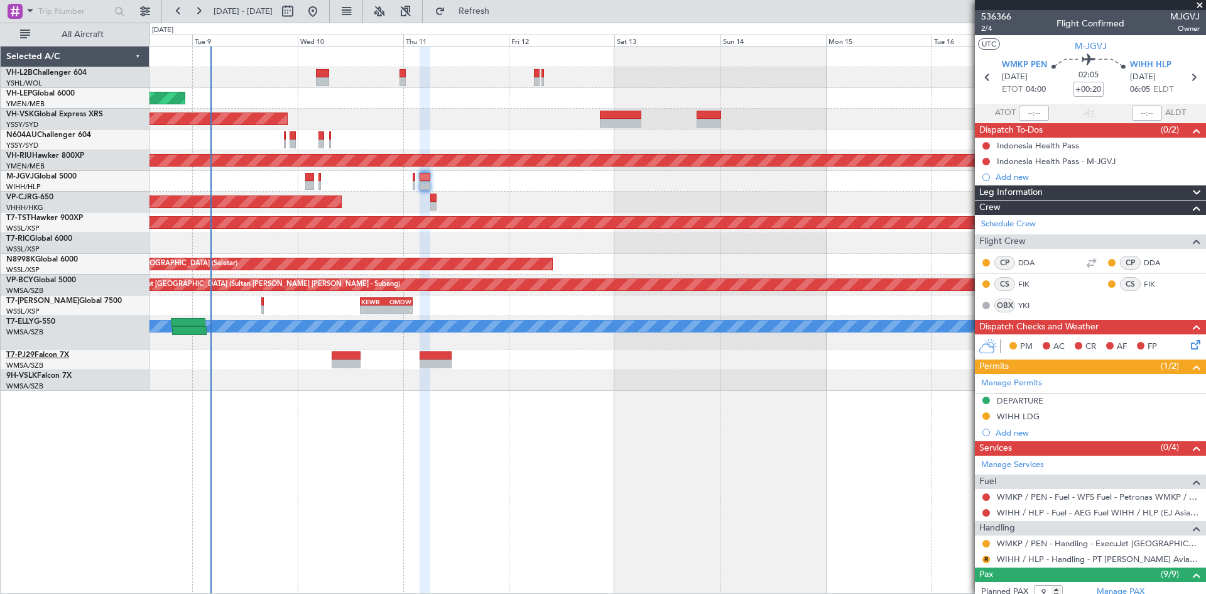
click at [43, 352] on link "T7-PJ29 Falcon 7X" at bounding box center [37, 355] width 63 height 8
click at [41, 351] on span "Kuala Lumpur (Sultan [PERSON_NAME] [PERSON_NAME] - Subang)" at bounding box center [66, 353] width 121 height 16
